Goal: Task Accomplishment & Management: Complete application form

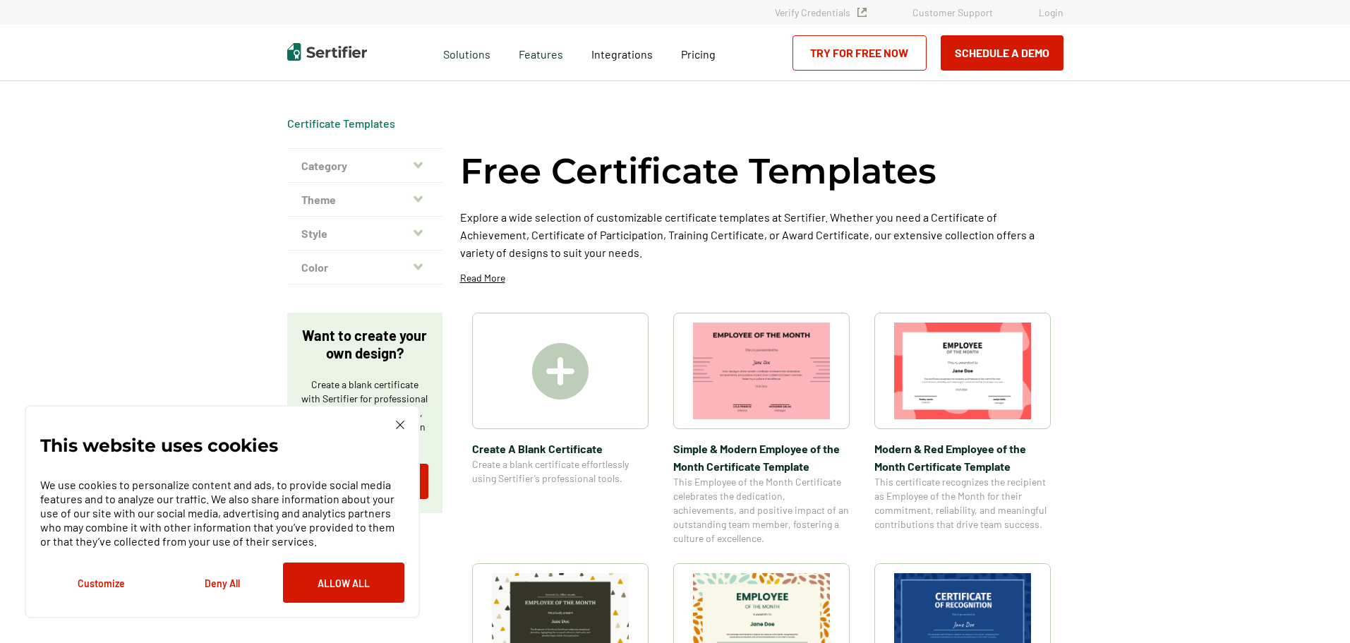
click at [230, 583] on button "Deny All" at bounding box center [222, 582] width 121 height 40
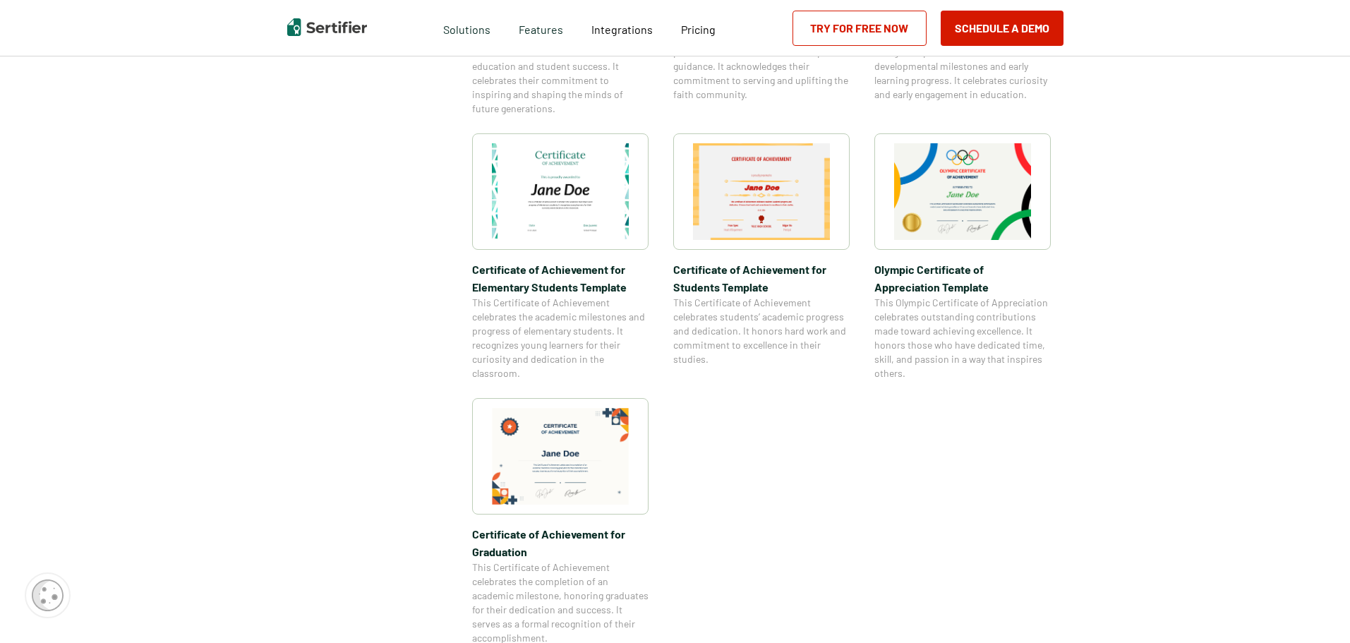
scroll to position [1033, 0]
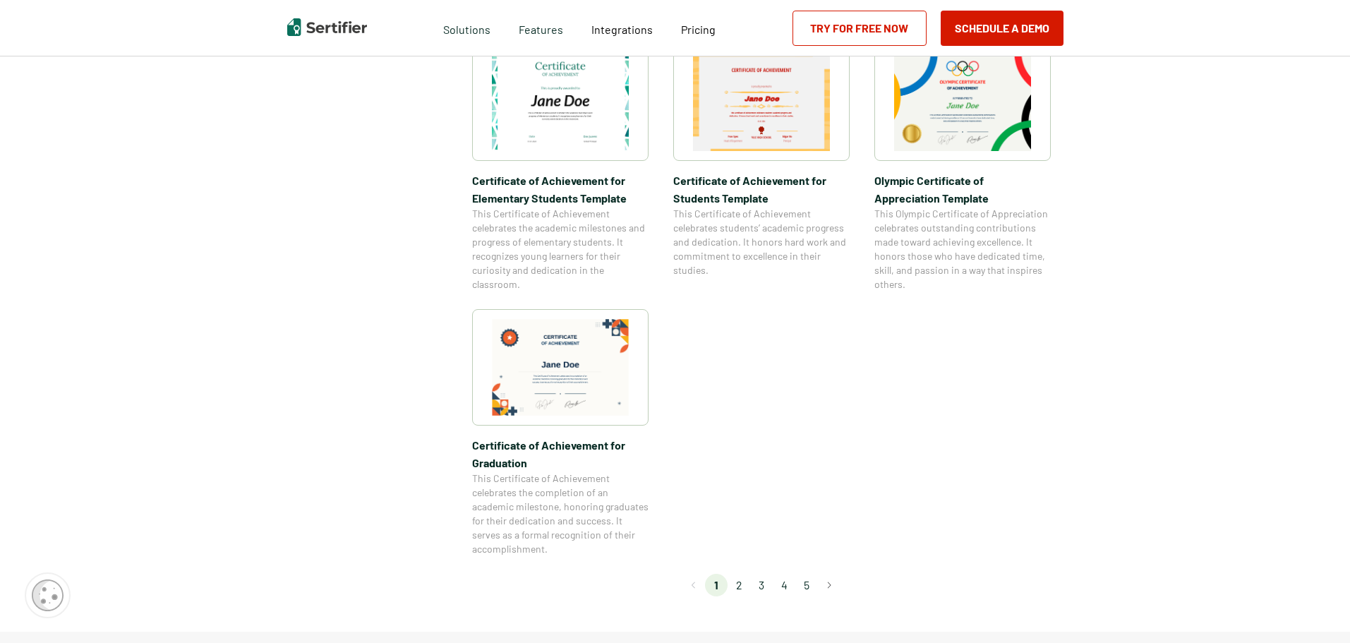
click at [740, 586] on li "2" at bounding box center [738, 585] width 23 height 23
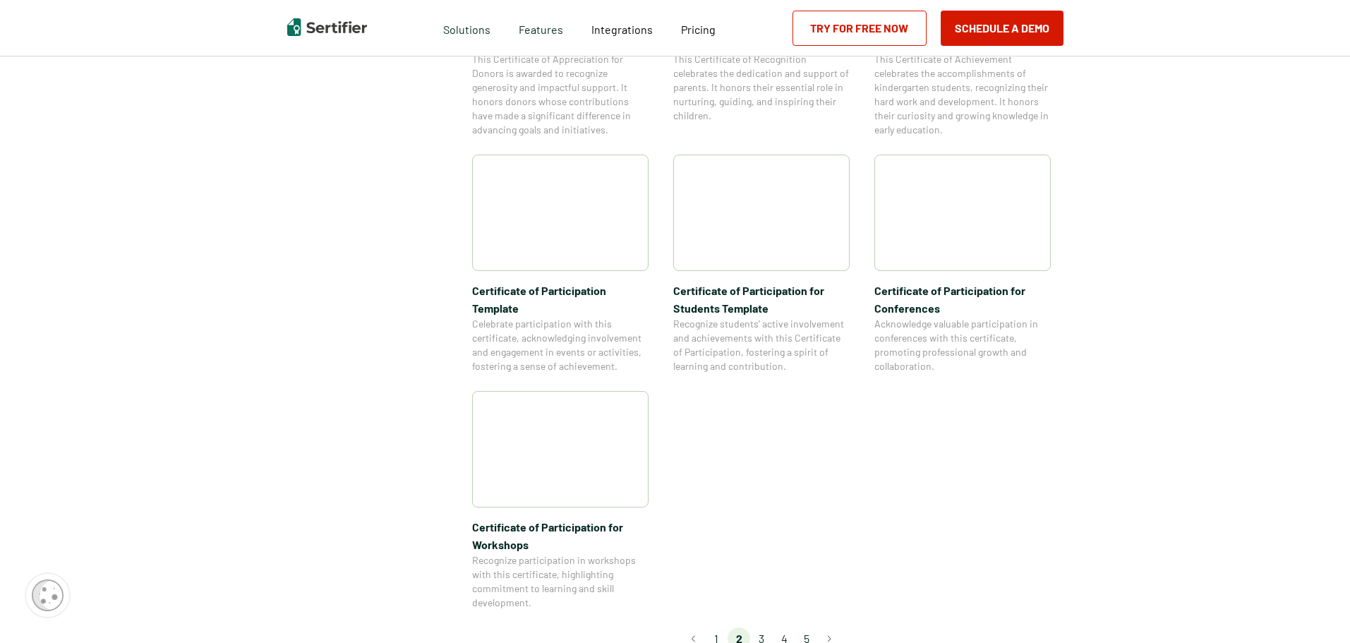
scroll to position [999, 0]
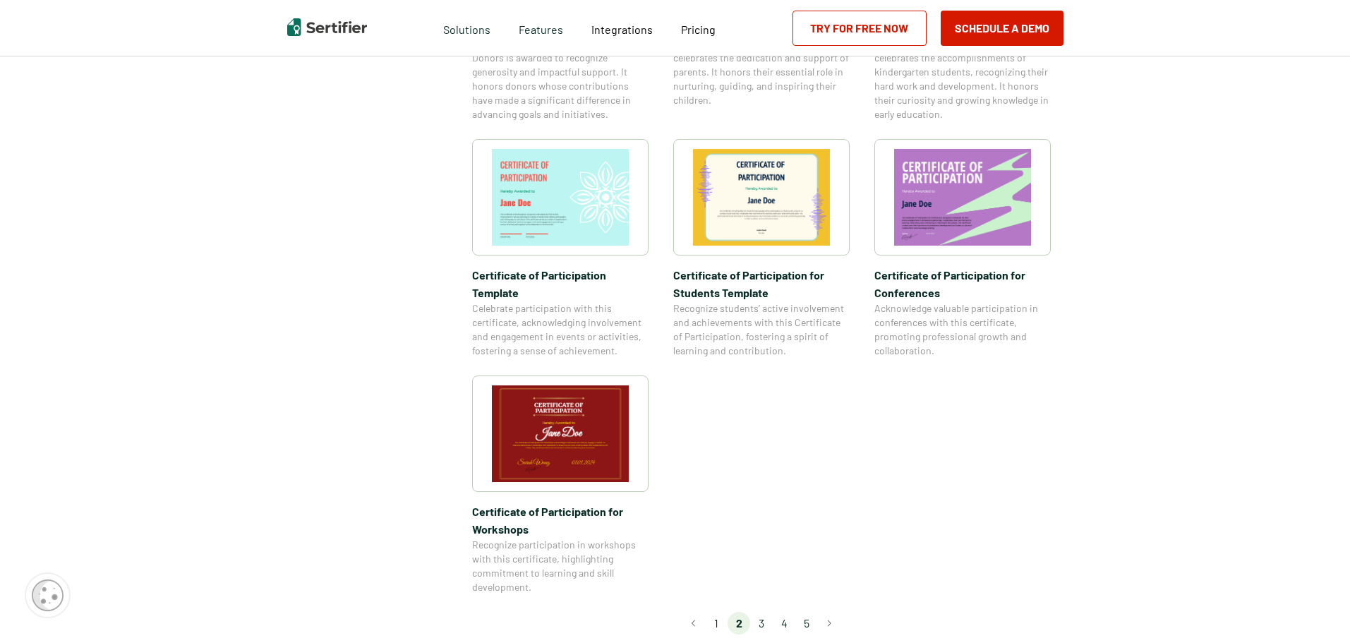
click at [765, 612] on li "3" at bounding box center [761, 623] width 23 height 23
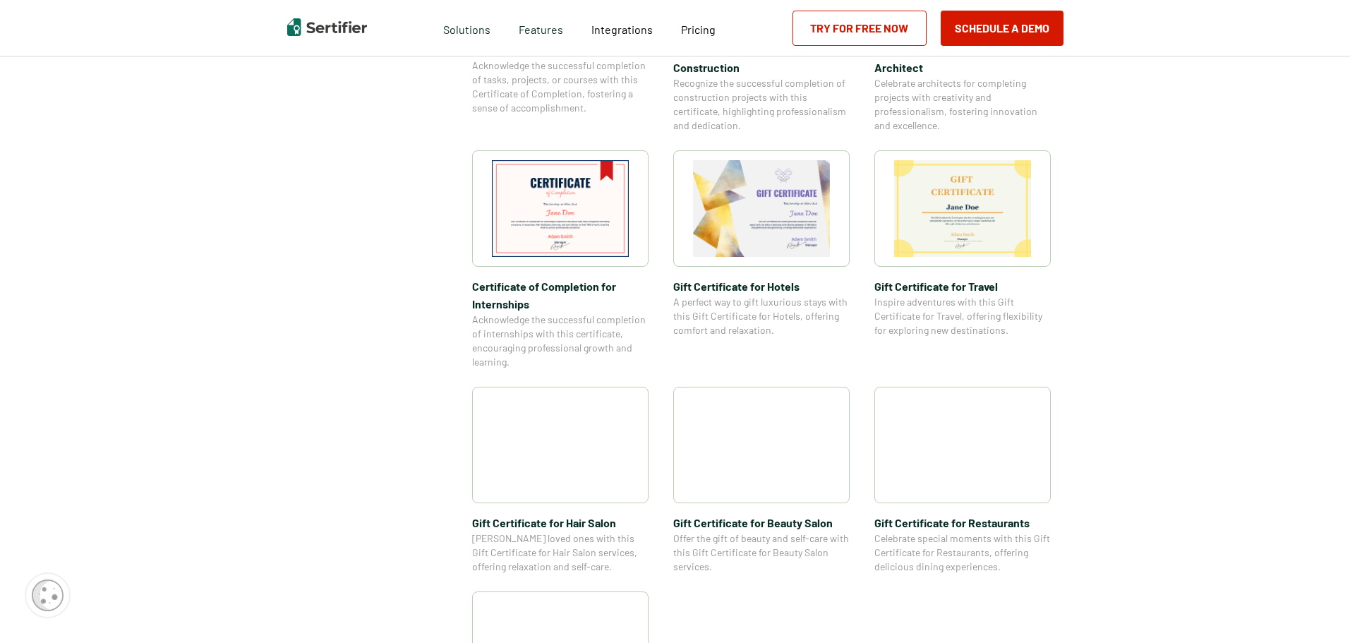
scroll to position [445, 0]
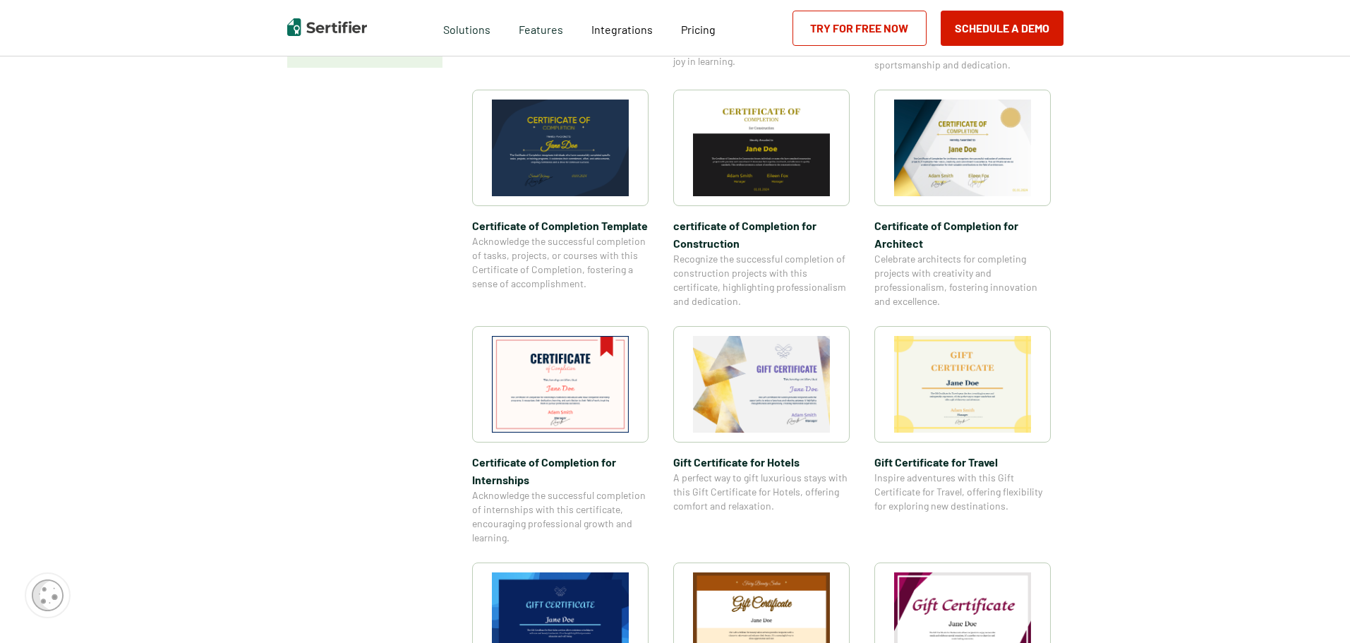
click at [758, 373] on img at bounding box center [761, 384] width 137 height 97
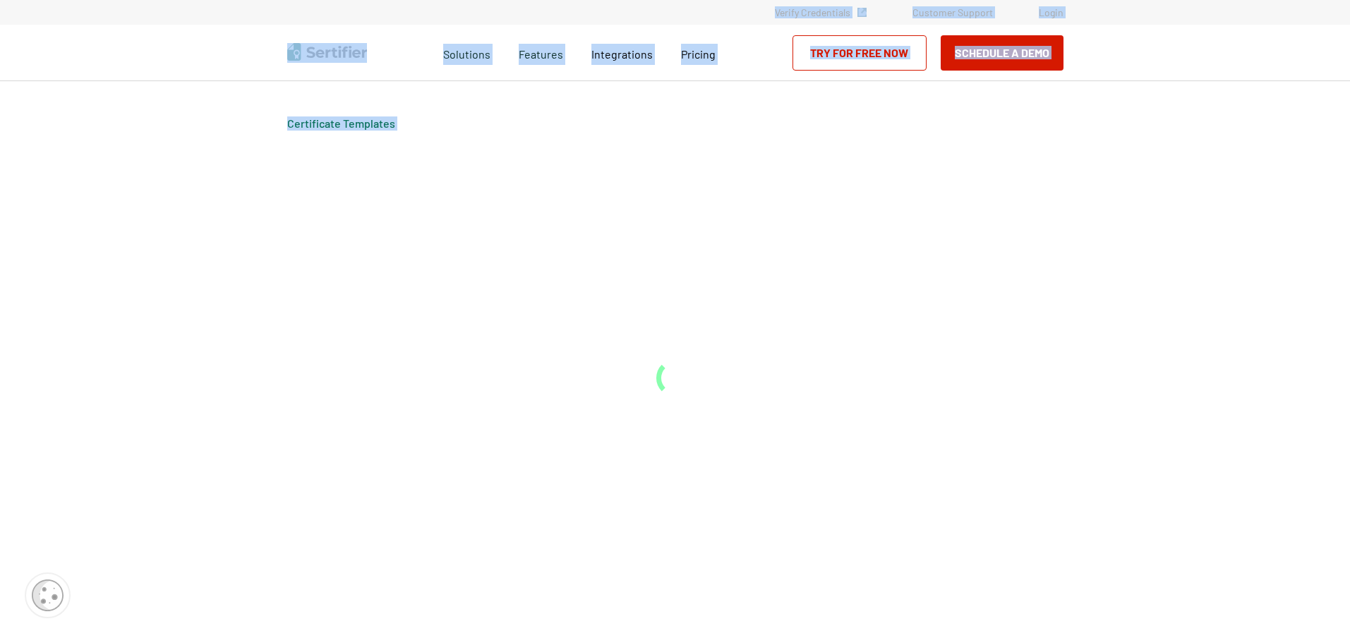
click at [758, 373] on div "Certificate Templates" at bounding box center [675, 362] width 847 height 562
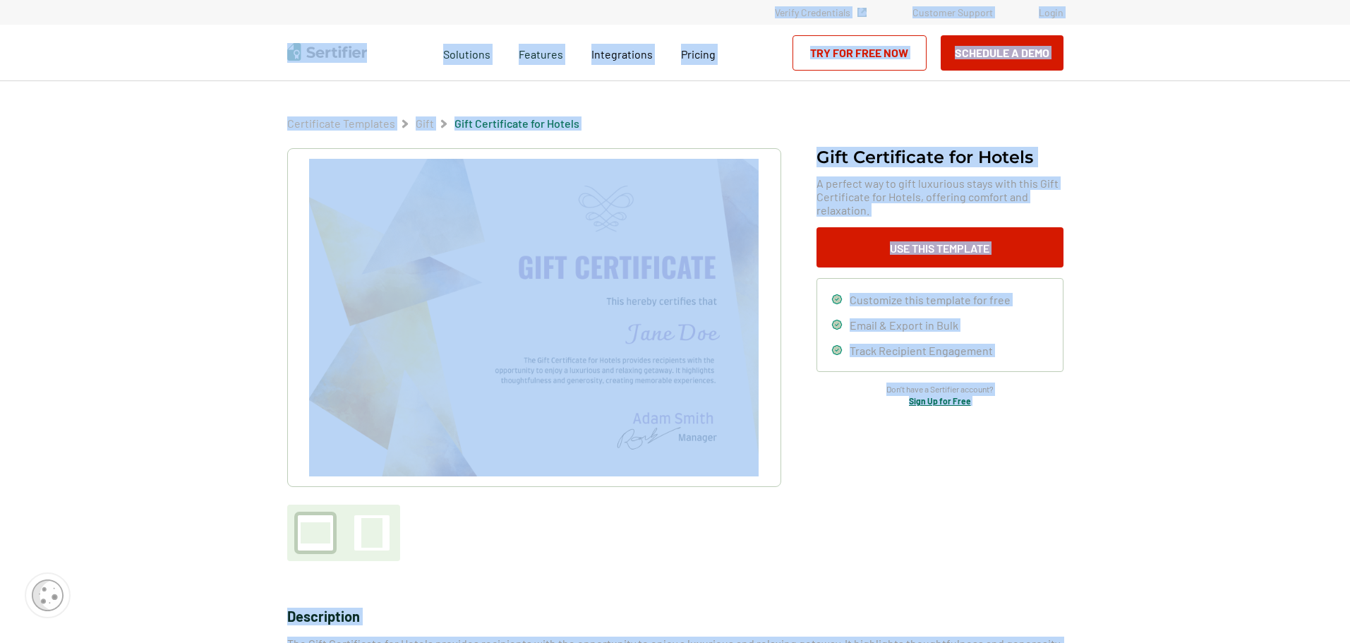
click at [1055, 544] on div "Gift Certificate​ for Hotels A perfect way to gift luxurious stays with this Gi…" at bounding box center [675, 354] width 776 height 413
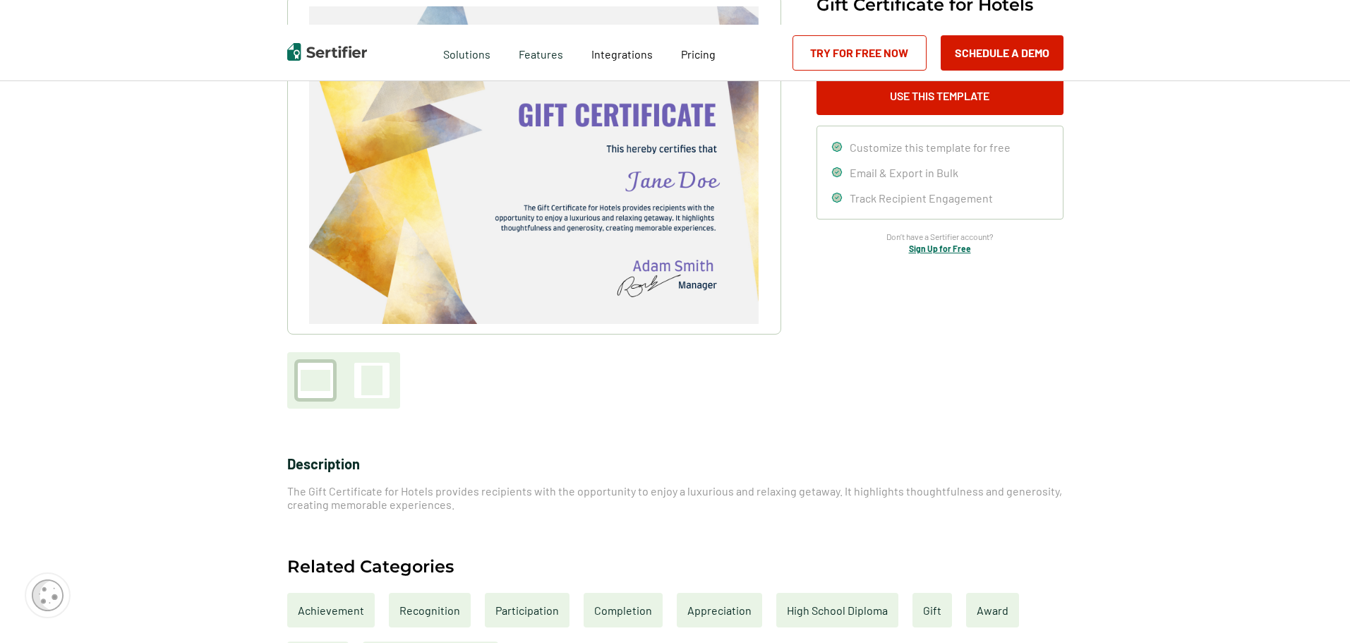
scroll to position [229, 0]
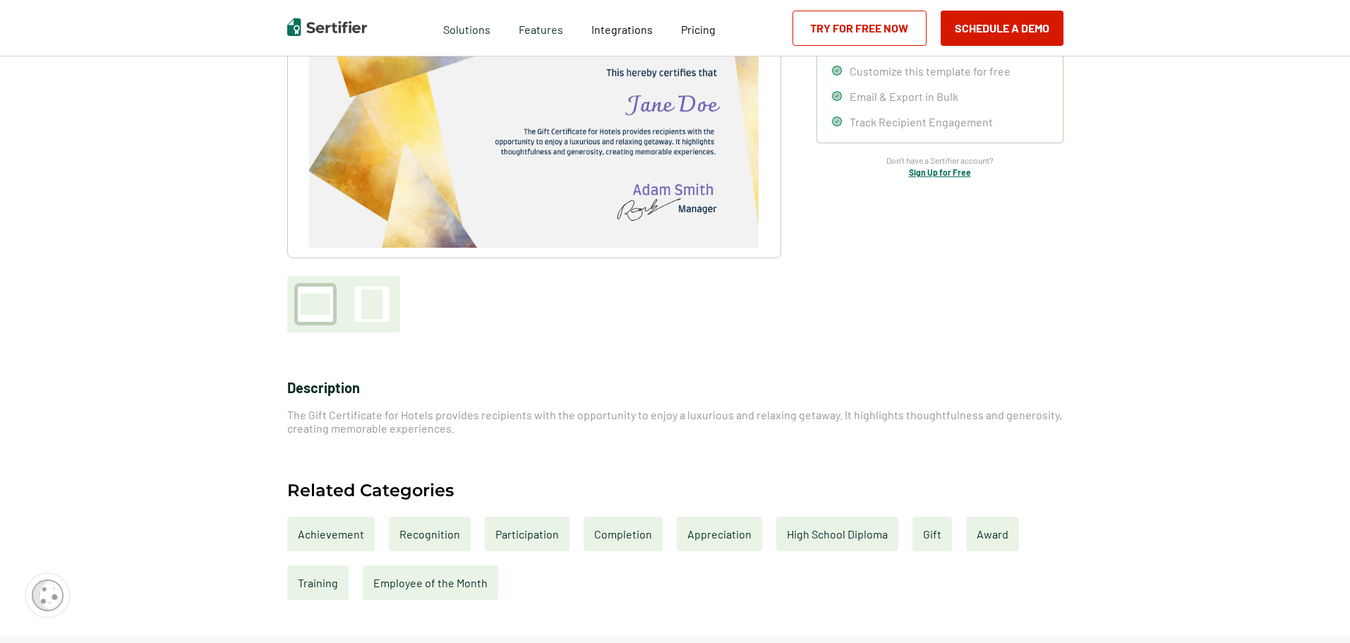
click at [437, 535] on div "Recognition" at bounding box center [430, 533] width 82 height 35
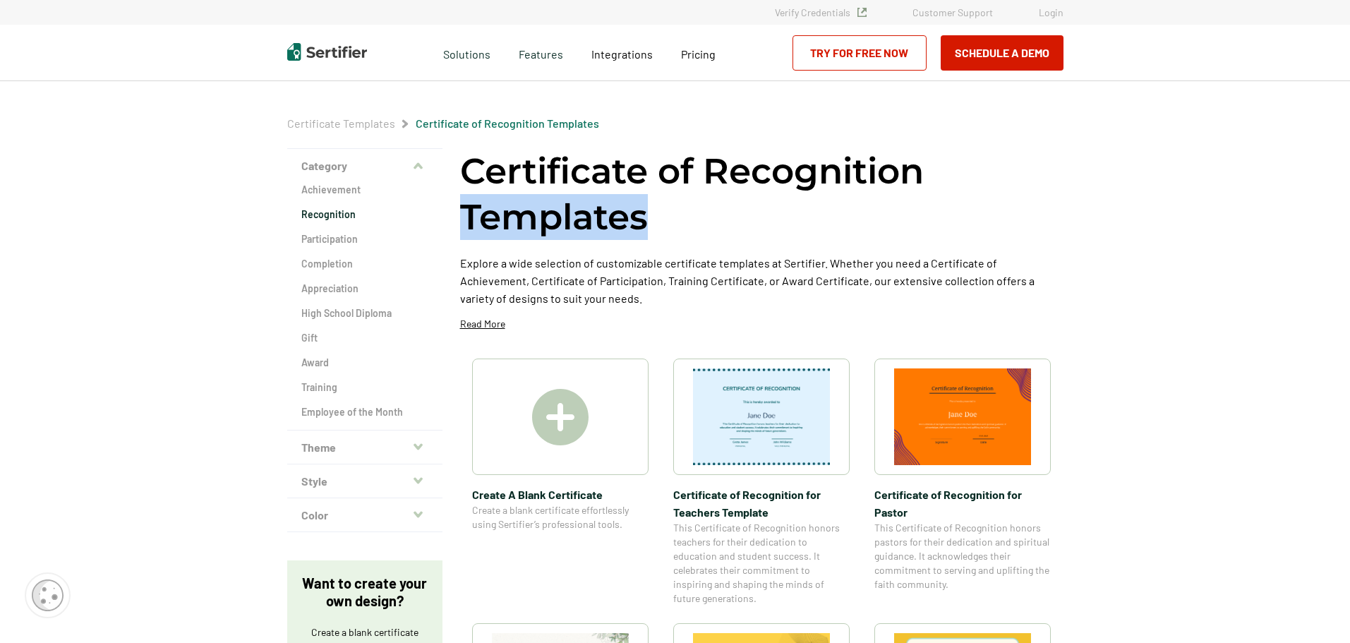
drag, startPoint x: 1349, startPoint y: 146, endPoint x: 1350, endPoint y: 202, distance: 55.7
click at [1349, 202] on html "Verify Credentials Customer Support Login Request A Demo Let us present you the…" at bounding box center [675, 321] width 1350 height 643
drag, startPoint x: 1354, startPoint y: 183, endPoint x: 564, endPoint y: 412, distance: 822.5
click at [564, 412] on img at bounding box center [560, 417] width 56 height 56
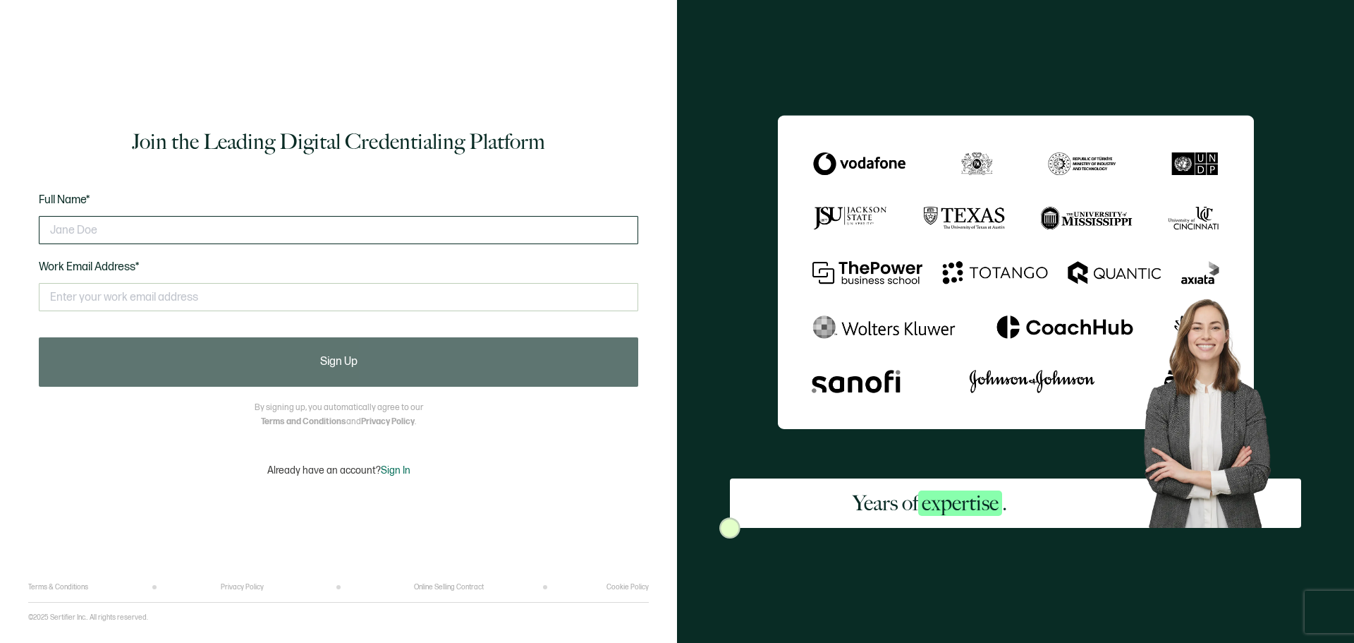
click at [119, 224] on input "text" at bounding box center [339, 230] width 600 height 28
type input "Krista Avery"
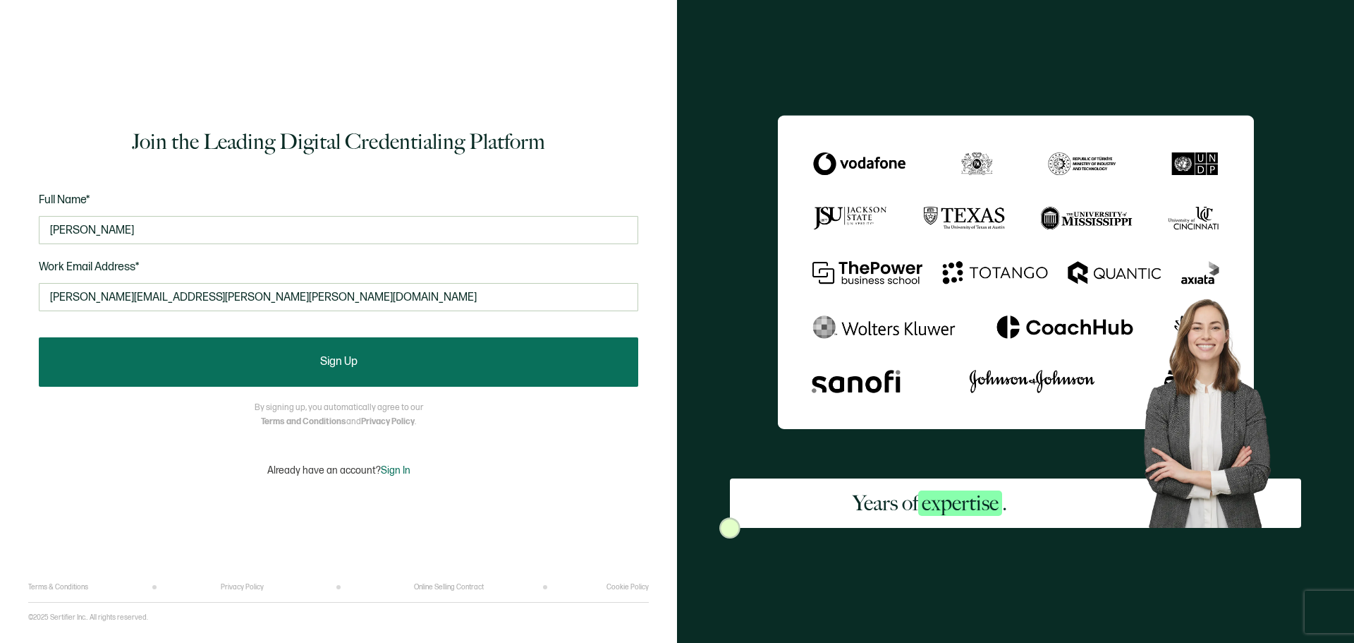
type input "Avery.krista@mayo.edu"
click at [215, 364] on button "Sign Up" at bounding box center [339, 361] width 600 height 49
